Goal: Use online tool/utility

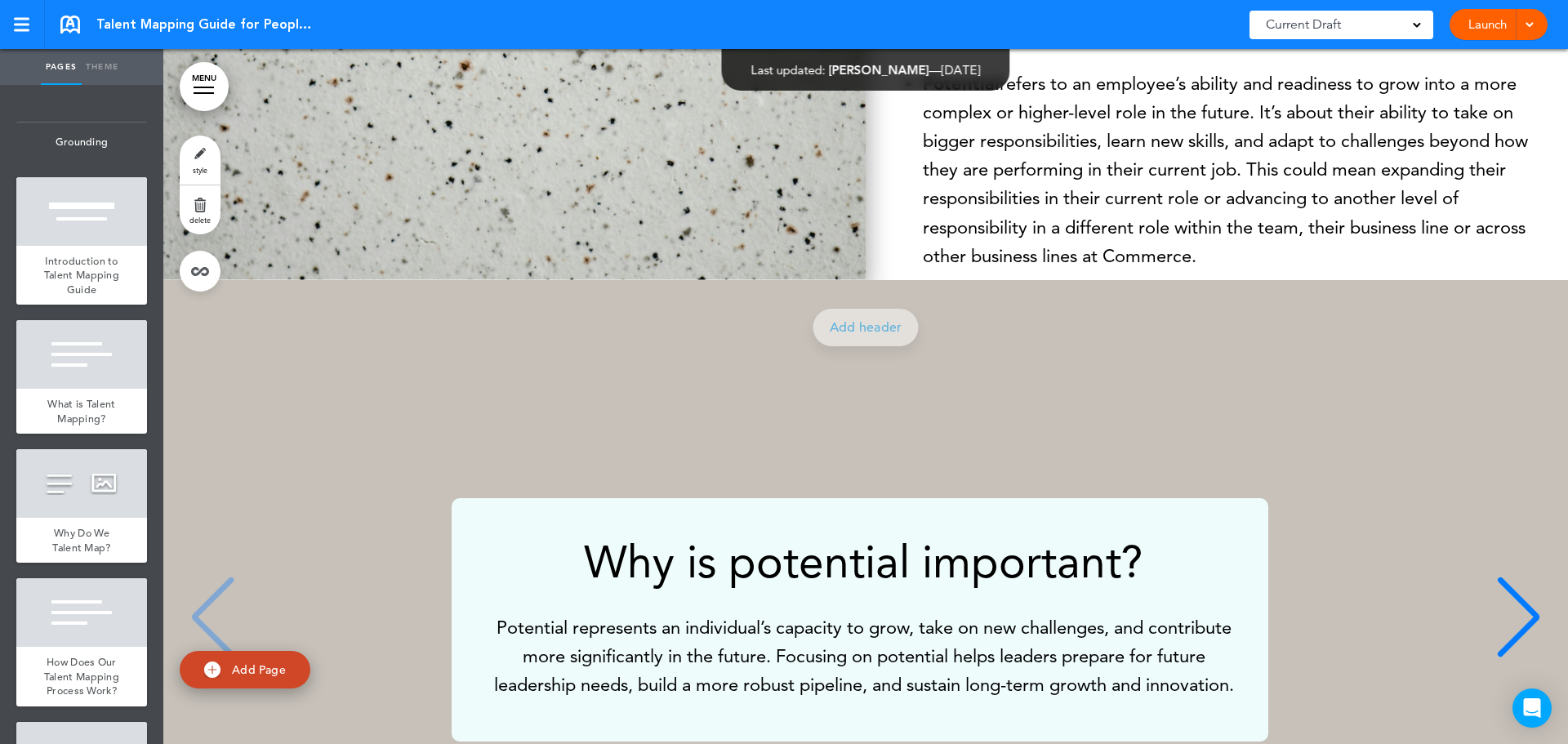
scroll to position [3593, 0]
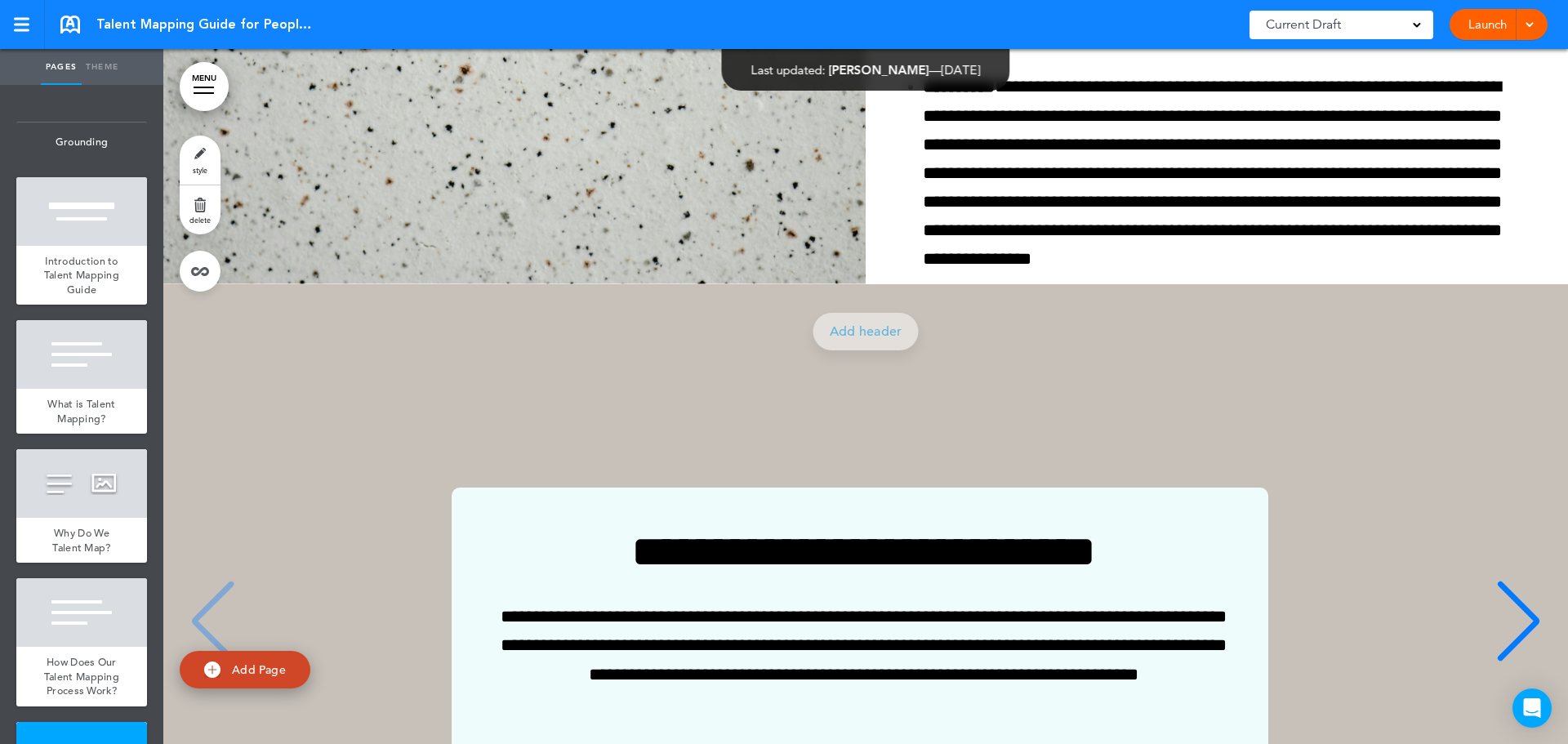
click at [1493, 20] on link "Launch" at bounding box center [1487, 25] width 52 height 31
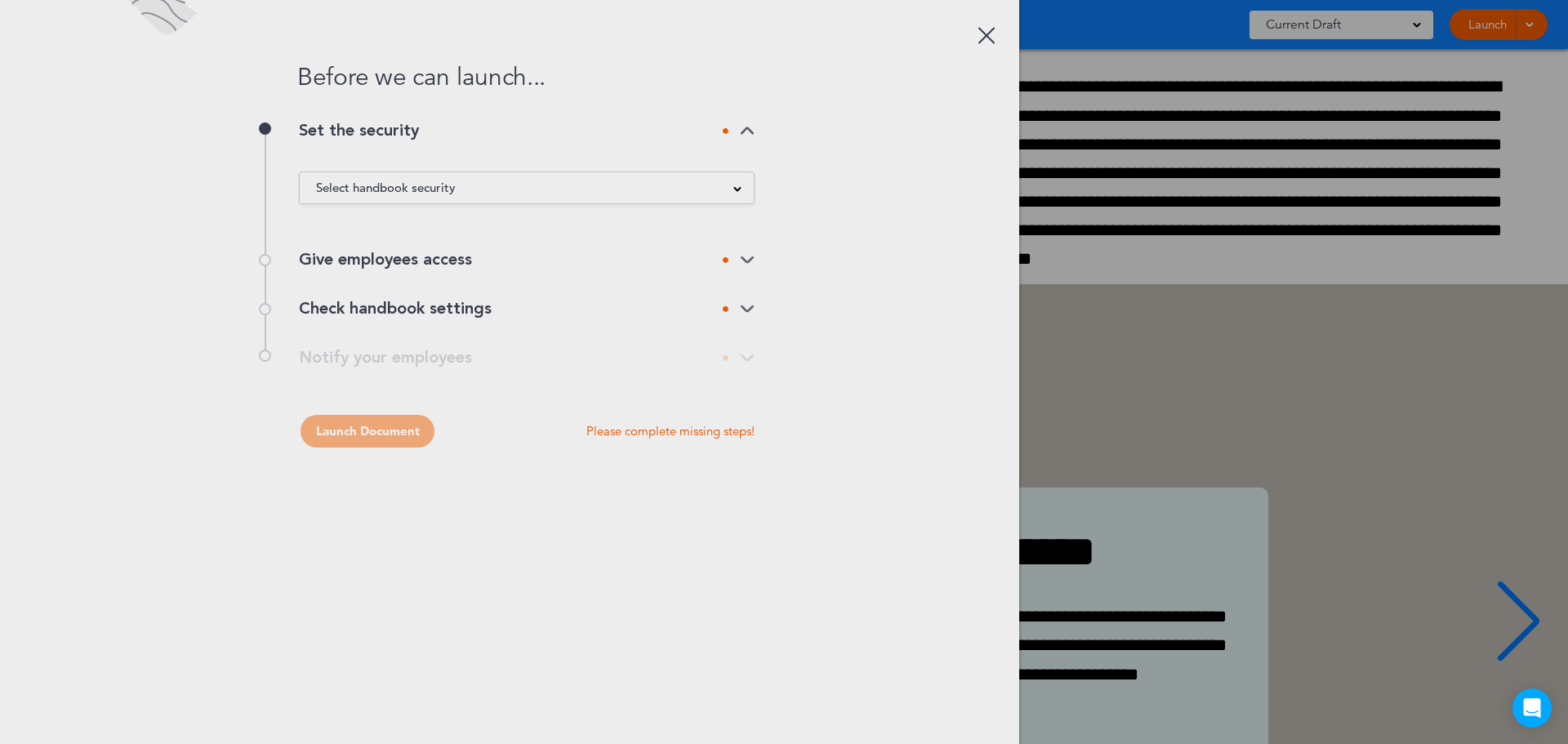
scroll to position [0, 0]
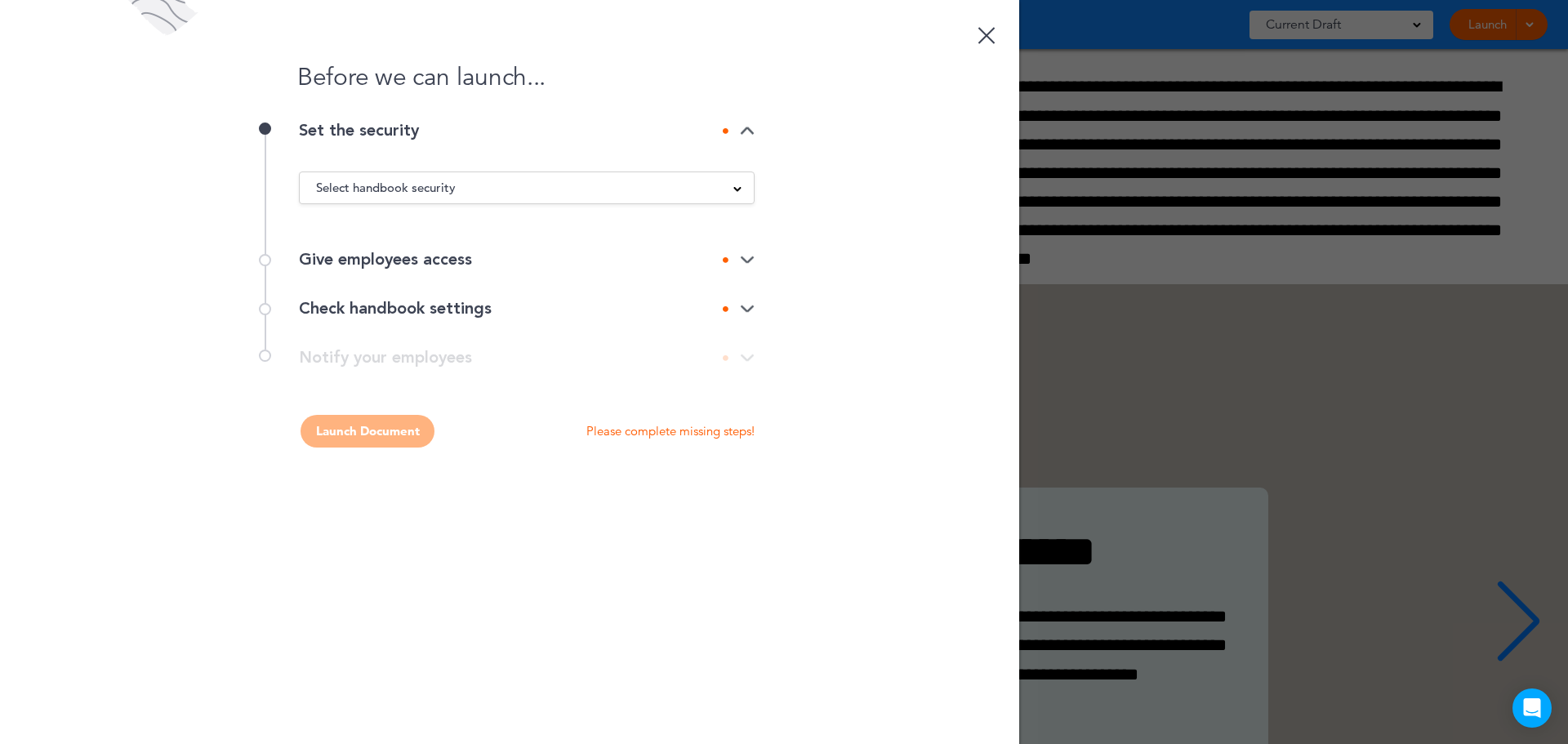
click at [740, 189] on span at bounding box center [737, 187] width 8 height 8
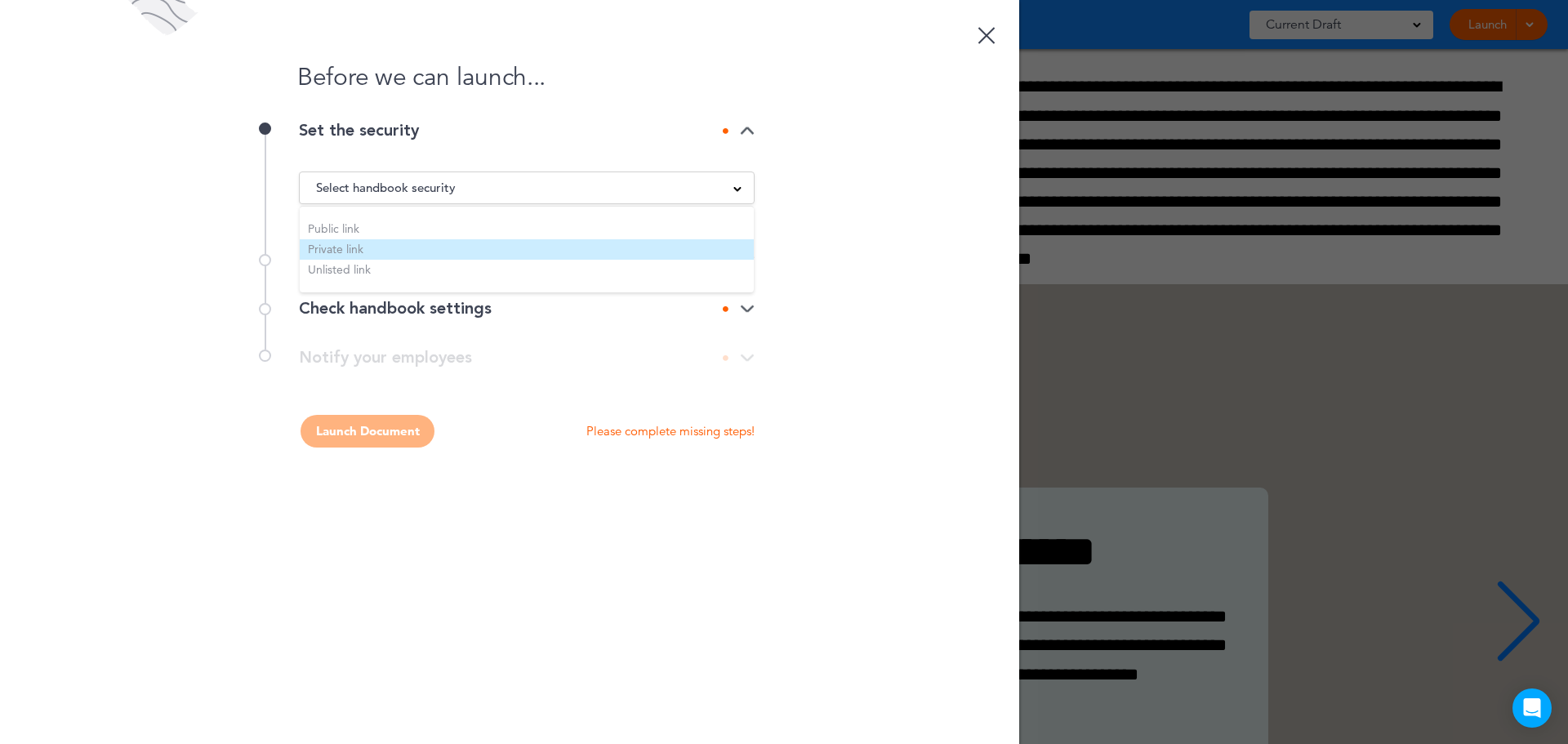
click at [355, 246] on li "Private link" at bounding box center [526, 249] width 454 height 20
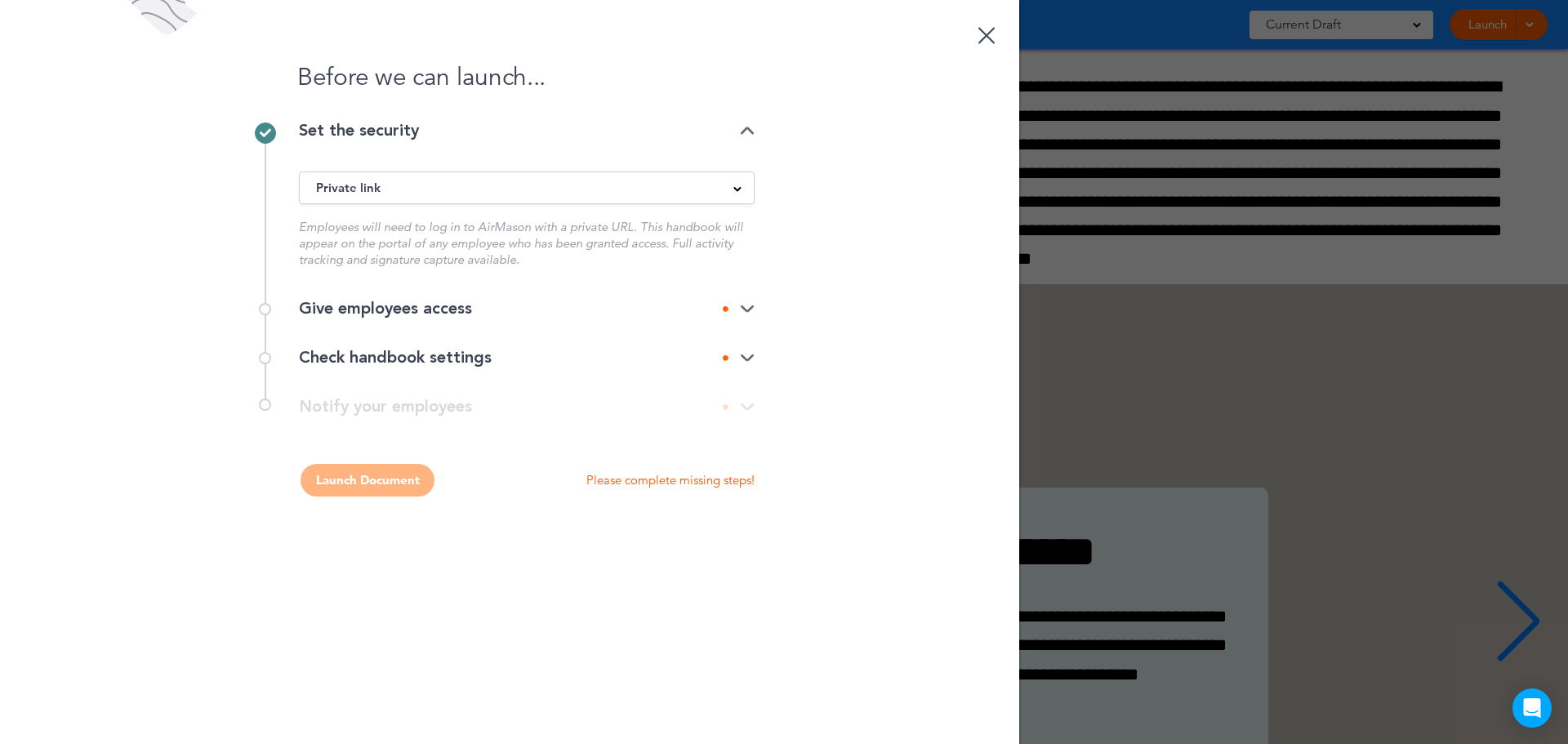
click at [744, 307] on img at bounding box center [747, 309] width 15 height 11
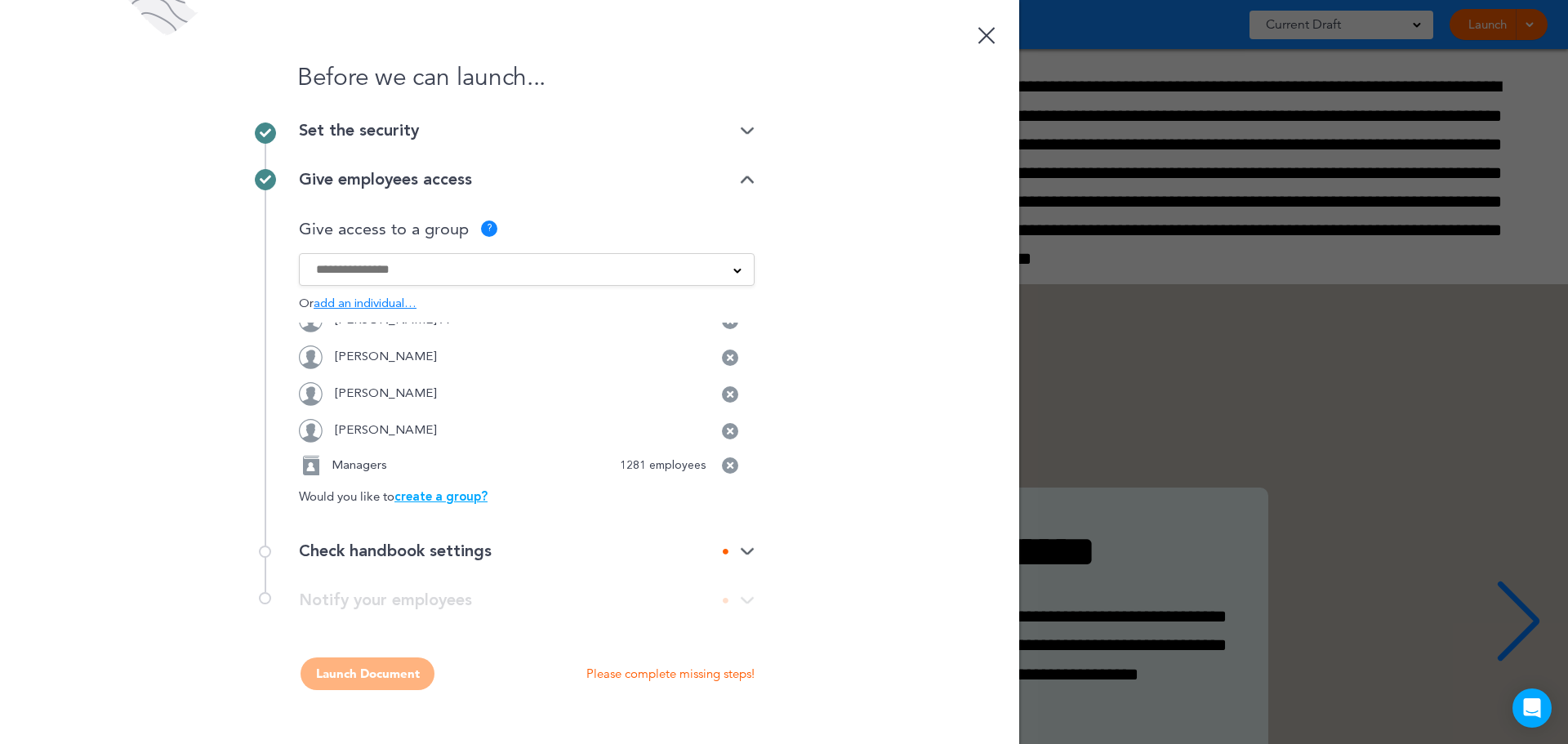
scroll to position [618, 0]
click at [747, 551] on img at bounding box center [747, 552] width 15 height 11
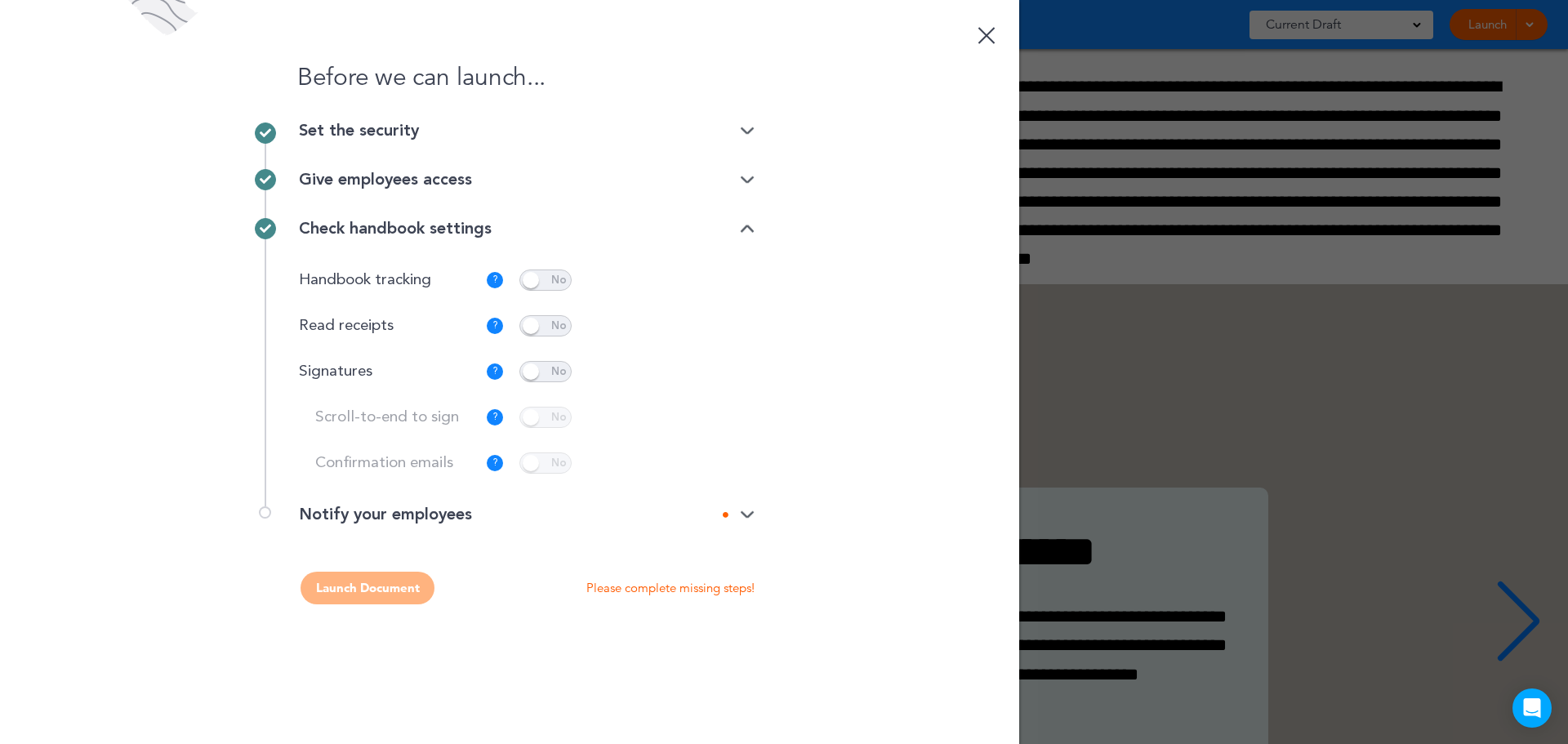
click at [747, 518] on img at bounding box center [747, 515] width 15 height 11
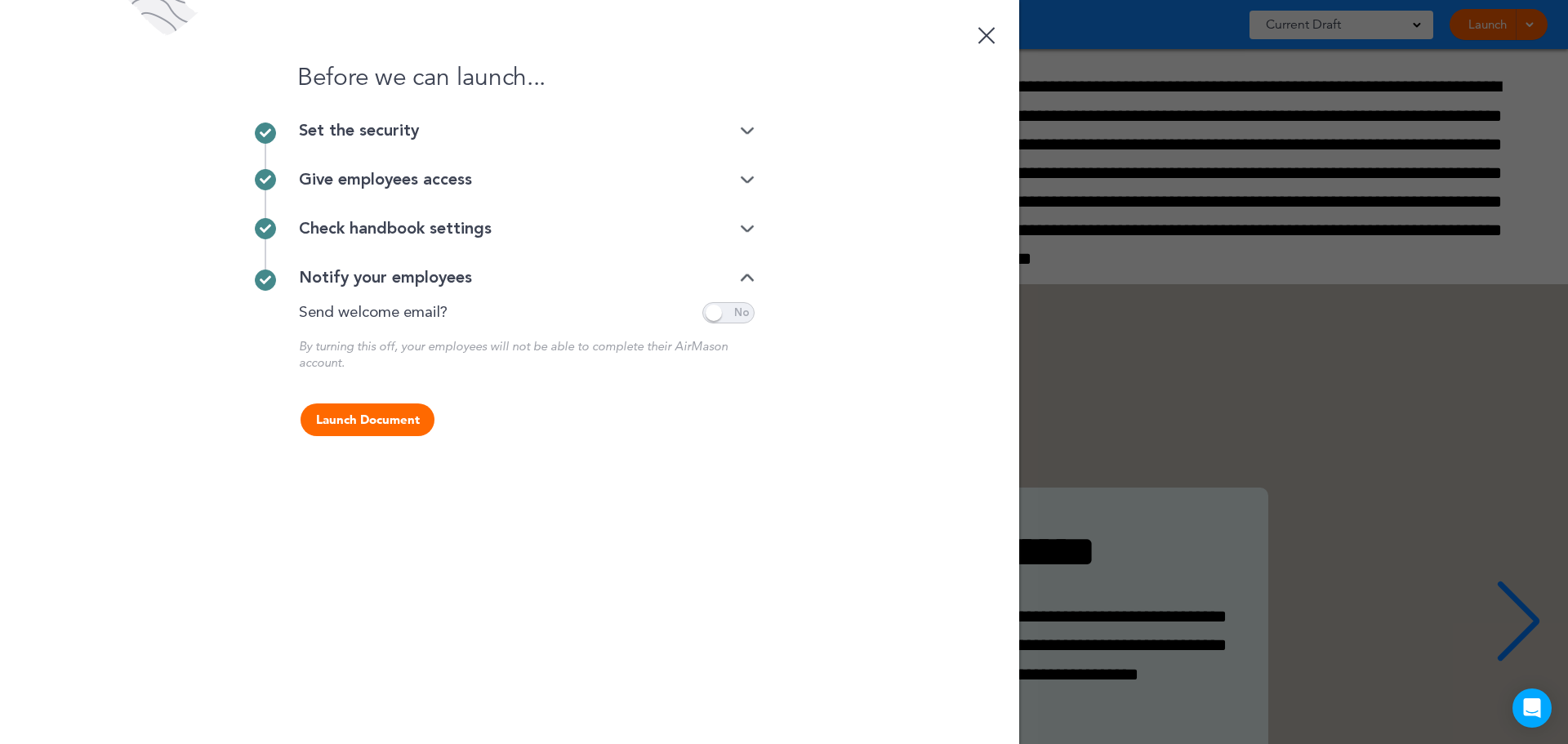
click at [736, 315] on span at bounding box center [728, 312] width 52 height 21
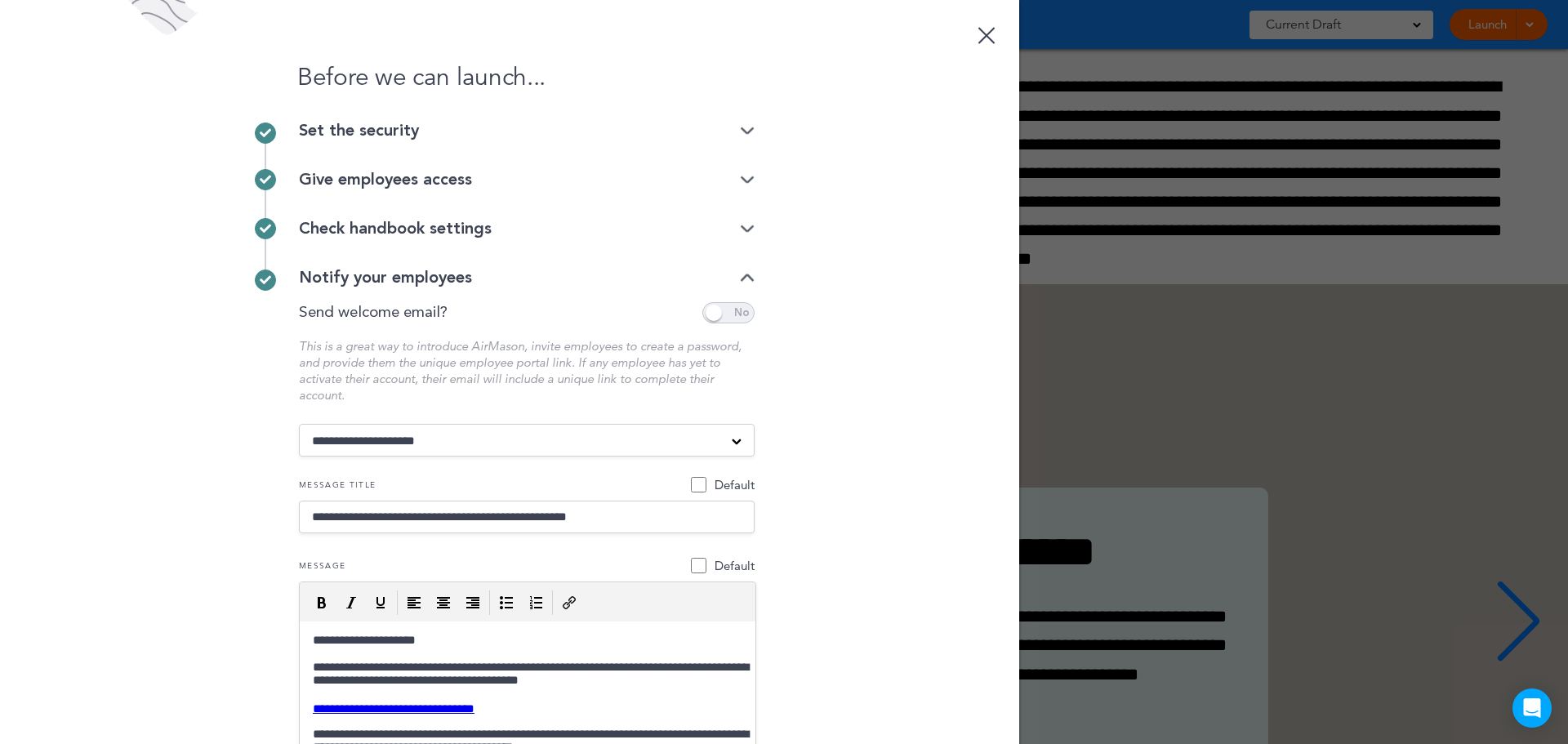
click at [706, 317] on span at bounding box center [728, 312] width 52 height 21
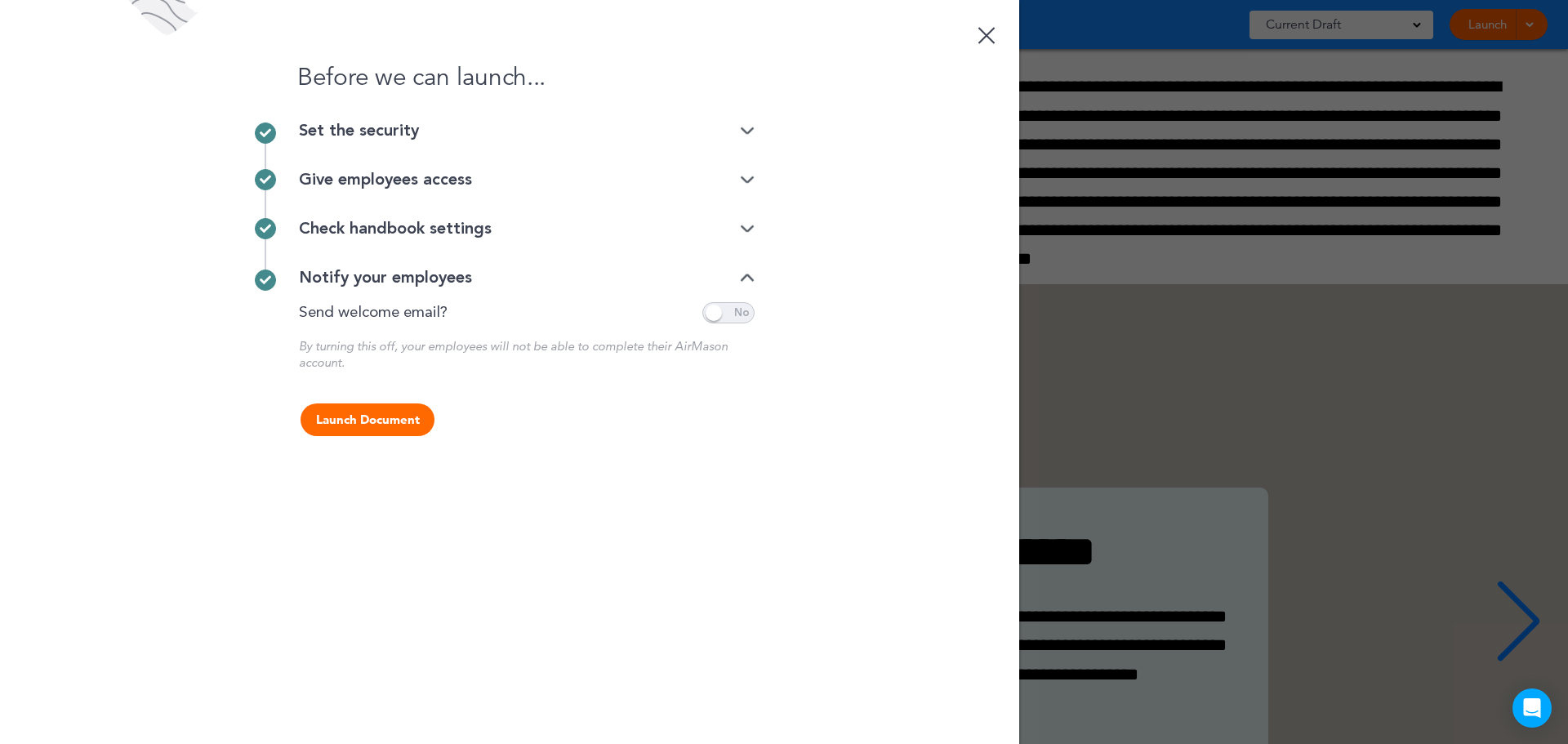
click at [356, 423] on button "Launch Document" at bounding box center [367, 419] width 134 height 33
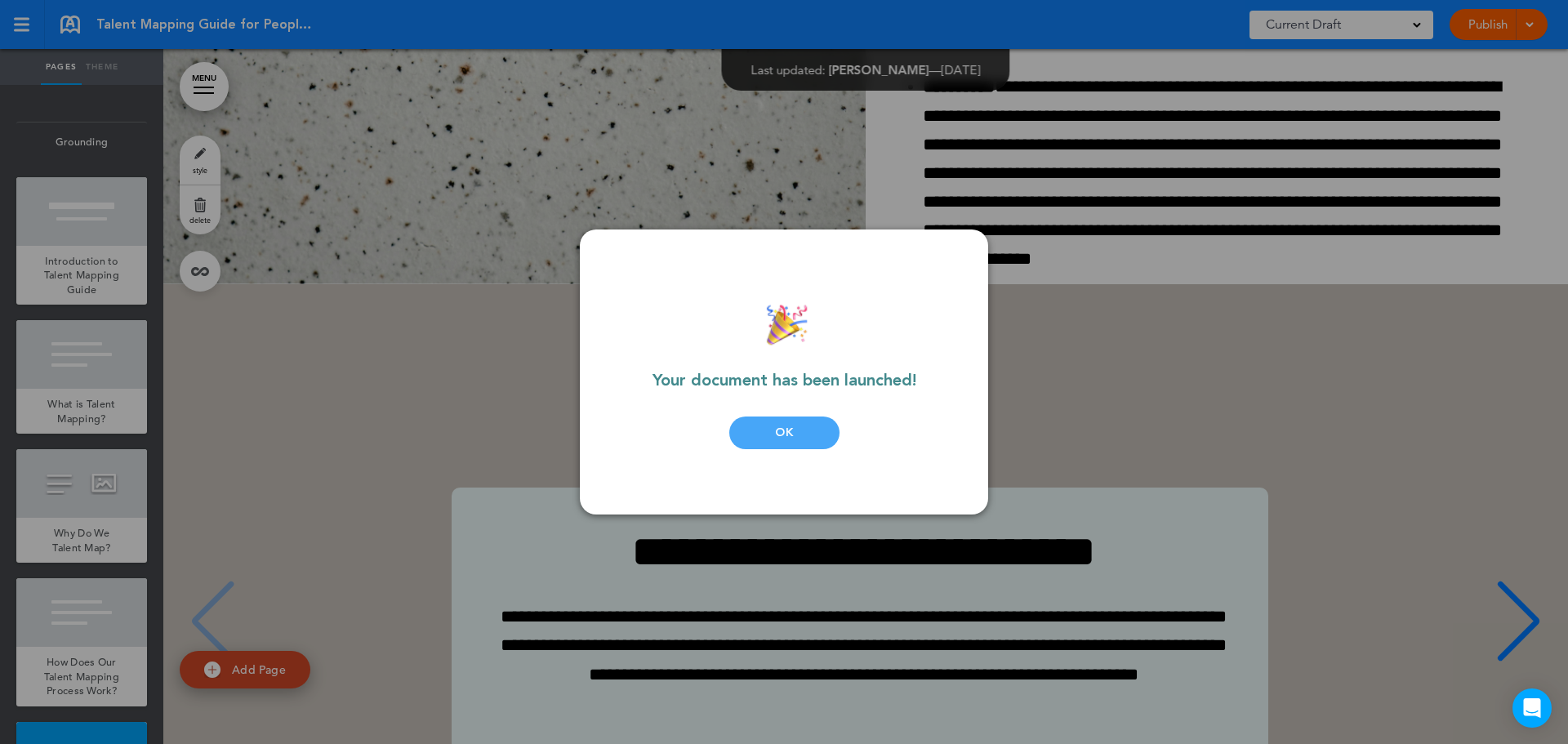
click at [779, 427] on div "OK" at bounding box center [784, 433] width 110 height 33
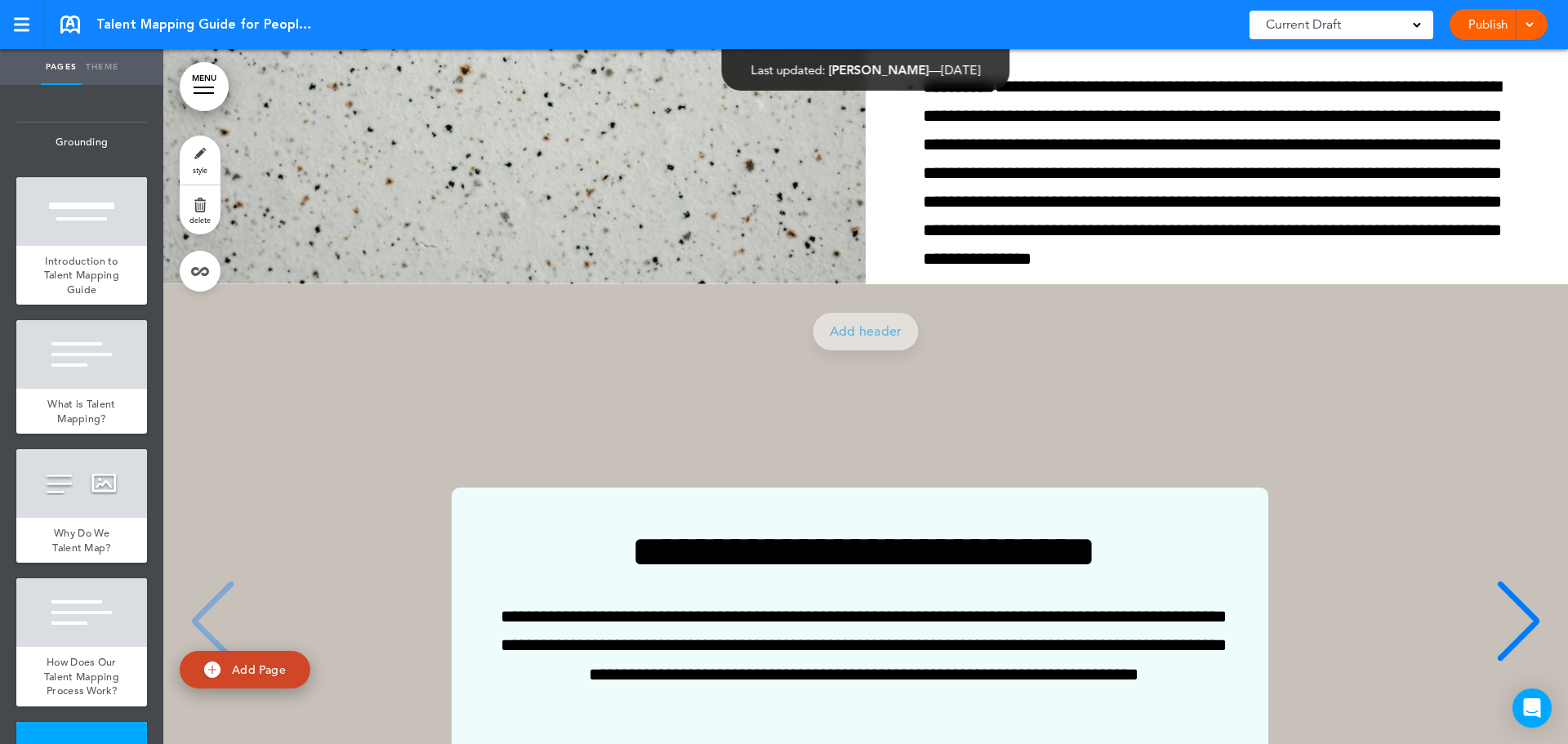
click at [65, 20] on link at bounding box center [70, 25] width 20 height 18
